Goal: Information Seeking & Learning: Understand process/instructions

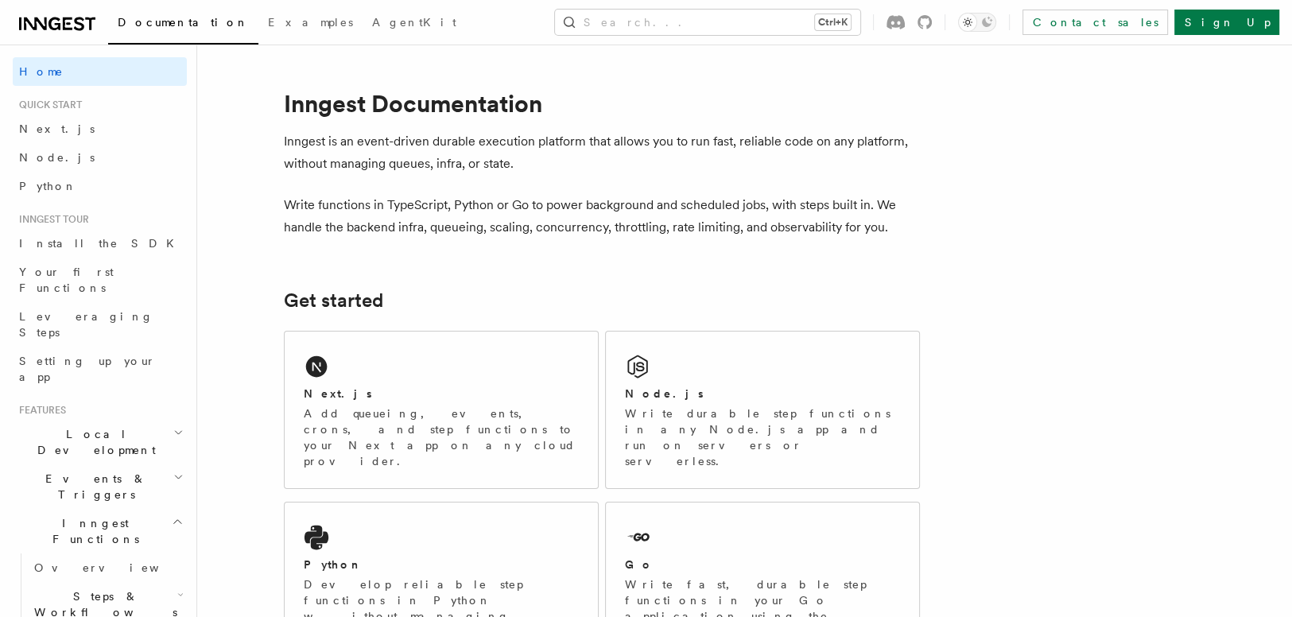
click at [443, 354] on div "Next.js Add queueing, events, crons, and step functions to your Next app on any…" at bounding box center [441, 409] width 313 height 157
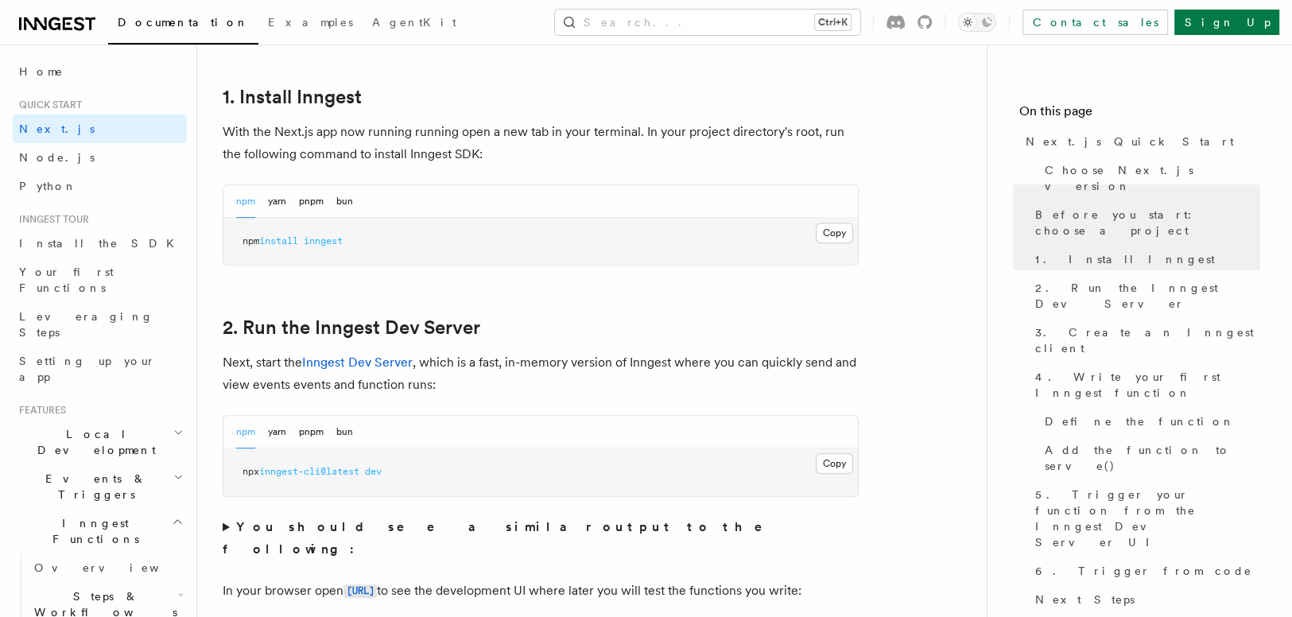
scroll to position [865, 0]
click at [841, 230] on button "Copy Copied" at bounding box center [833, 231] width 37 height 21
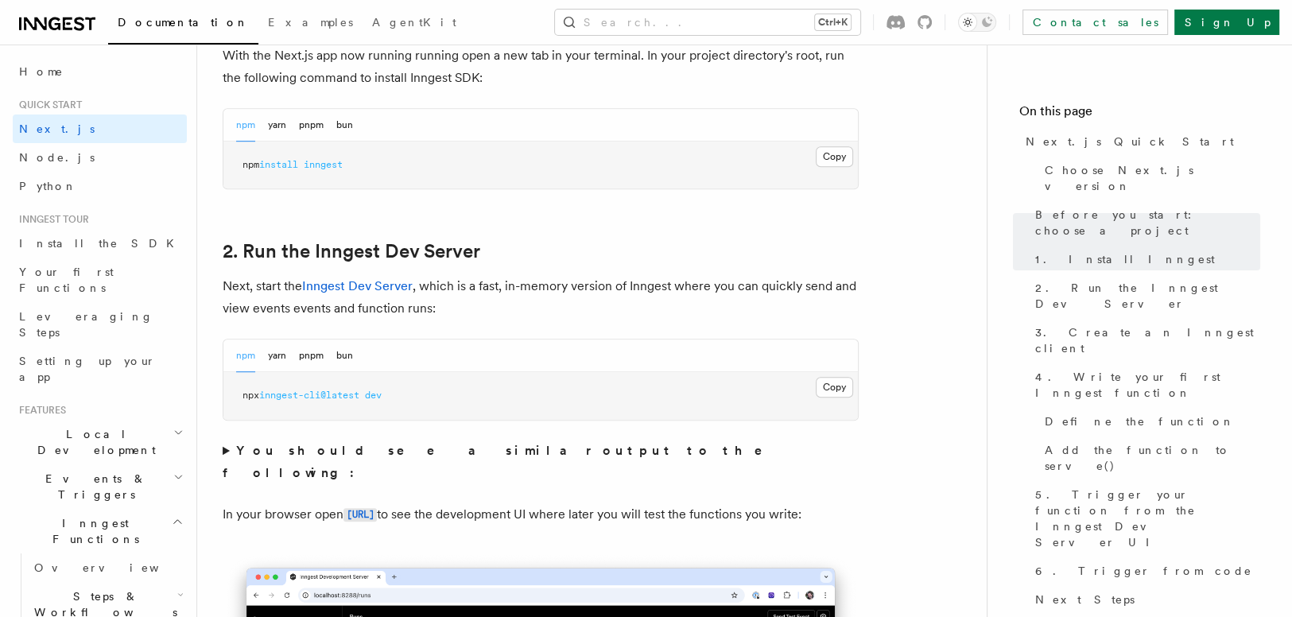
scroll to position [947, 0]
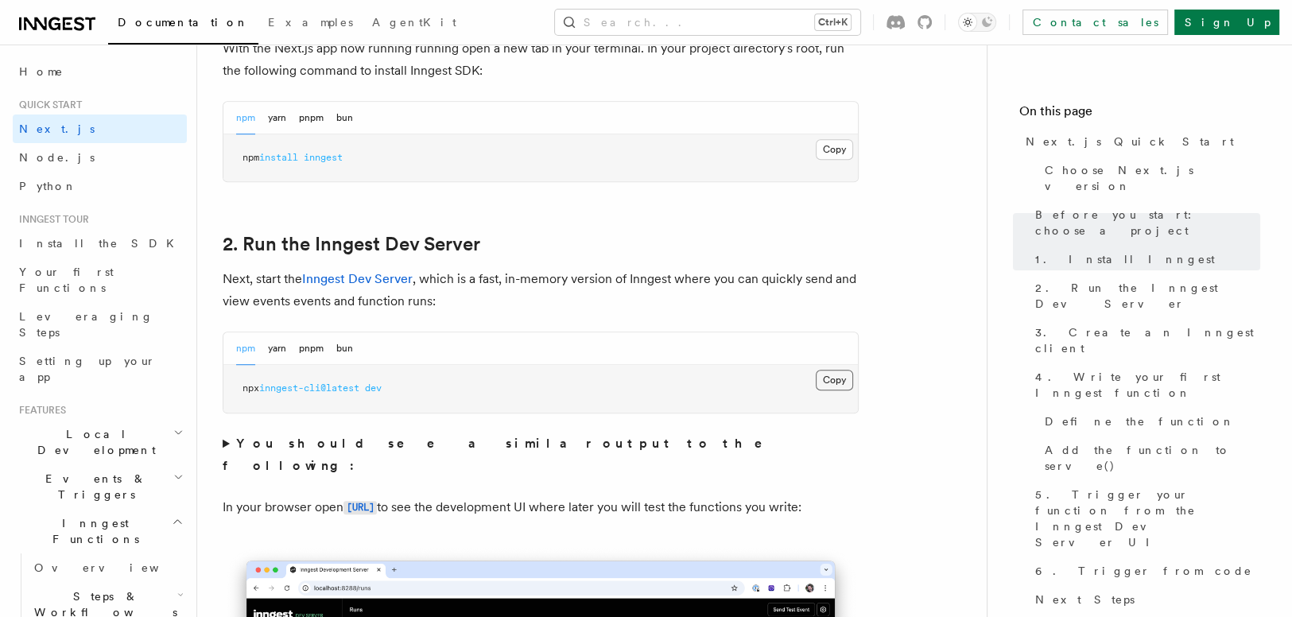
click at [844, 382] on button "Copy Copied" at bounding box center [833, 380] width 37 height 21
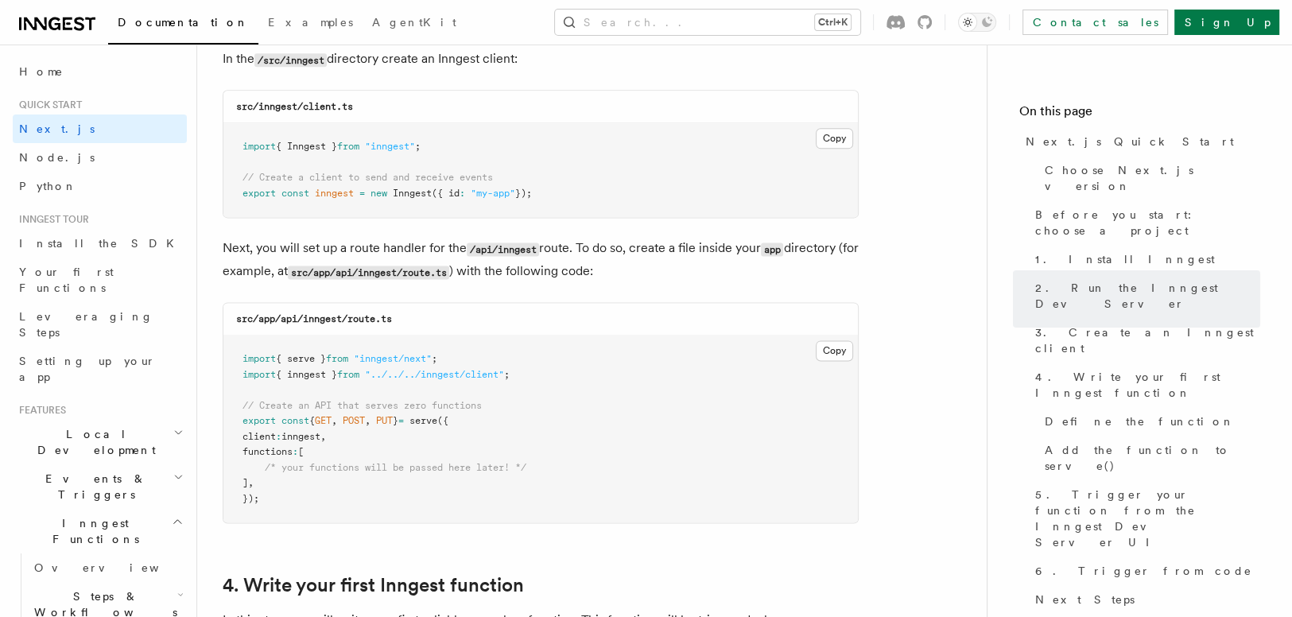
scroll to position [2067, 0]
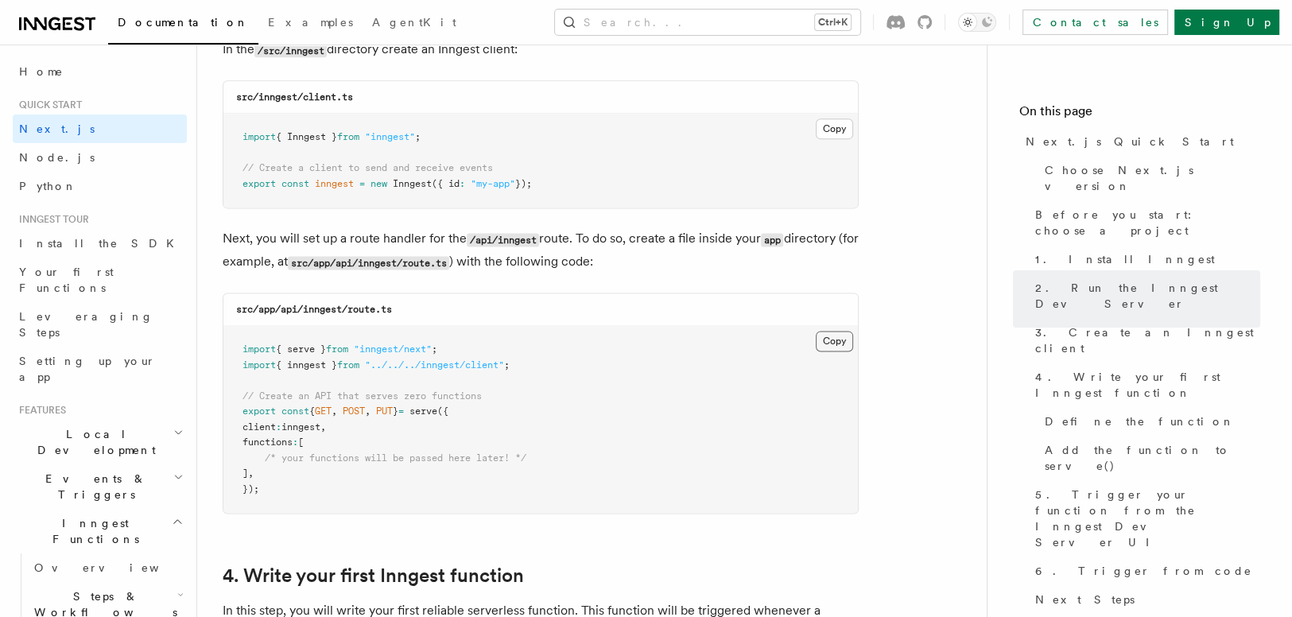
click at [826, 346] on button "Copy Copied" at bounding box center [833, 341] width 37 height 21
